Goal: Check status: Check status

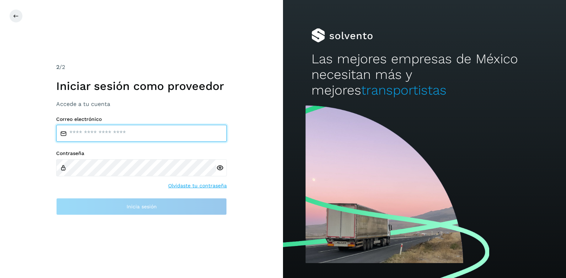
click at [101, 133] on input "email" at bounding box center [141, 133] width 171 height 17
type input "**********"
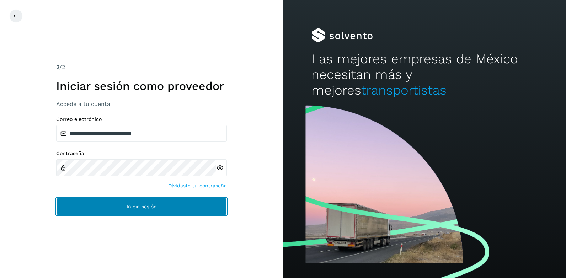
click at [112, 206] on button "Inicia sesión" at bounding box center [141, 206] width 171 height 17
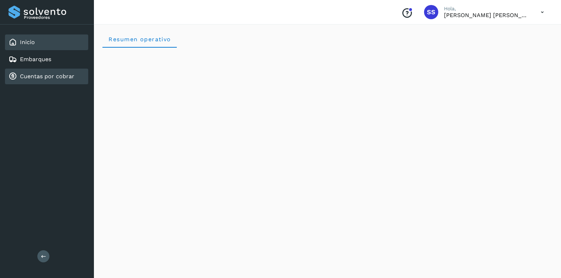
click at [46, 77] on link "Cuentas por cobrar" at bounding box center [47, 76] width 54 height 7
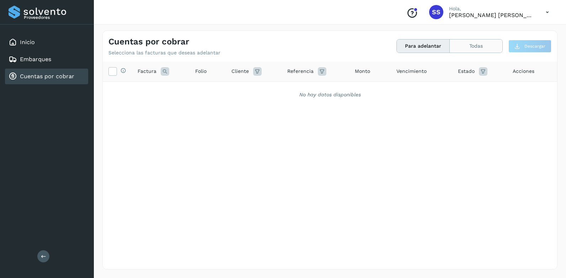
click at [466, 48] on button "Todas" at bounding box center [476, 45] width 53 height 13
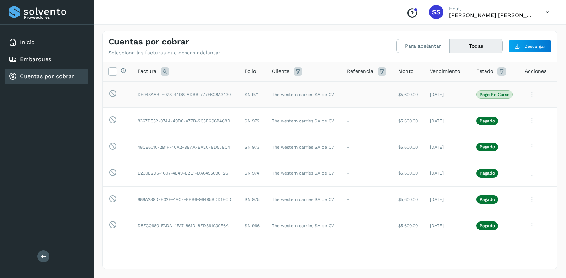
click at [531, 94] on icon at bounding box center [532, 94] width 14 height 15
click at [528, 95] on icon at bounding box center [532, 94] width 14 height 15
click at [487, 112] on button "Ver Detalle" at bounding box center [508, 112] width 85 height 14
click at [528, 94] on icon at bounding box center [532, 94] width 14 height 15
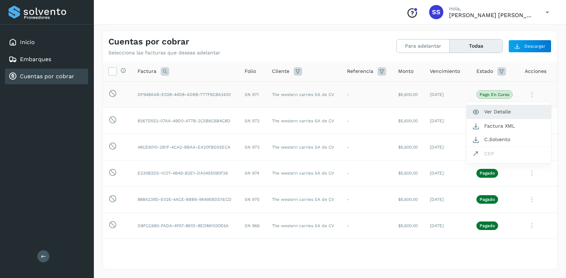
click at [484, 111] on button "Ver Detalle" at bounding box center [508, 112] width 85 height 14
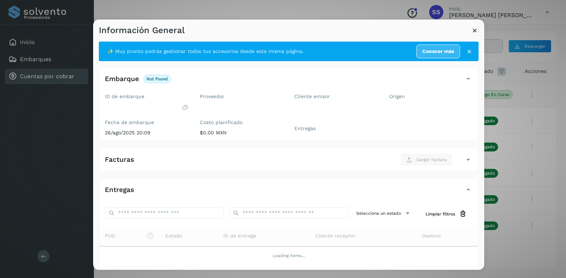
click at [464, 159] on icon at bounding box center [468, 159] width 9 height 9
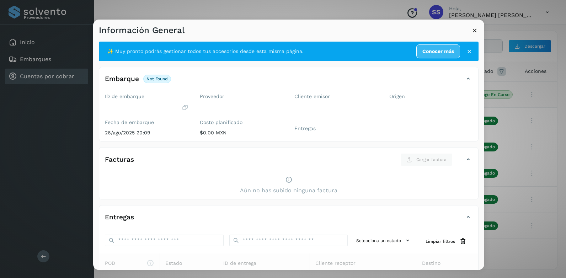
drag, startPoint x: 461, startPoint y: 159, endPoint x: 463, endPoint y: 217, distance: 57.3
click at [464, 217] on icon at bounding box center [468, 217] width 9 height 9
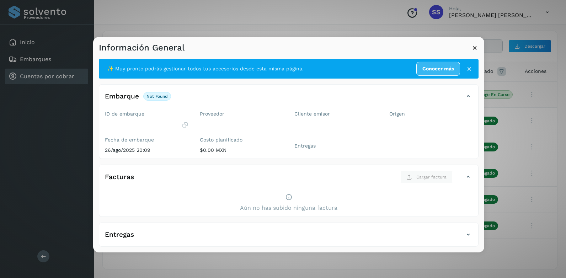
click at [474, 48] on icon at bounding box center [474, 47] width 7 height 7
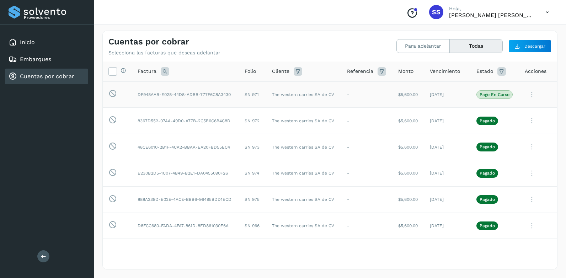
click at [480, 97] on p "Pago en curso" at bounding box center [495, 94] width 30 height 5
click at [480, 96] on p "Pago en curso" at bounding box center [495, 94] width 30 height 5
